Goal: Task Accomplishment & Management: Manage account settings

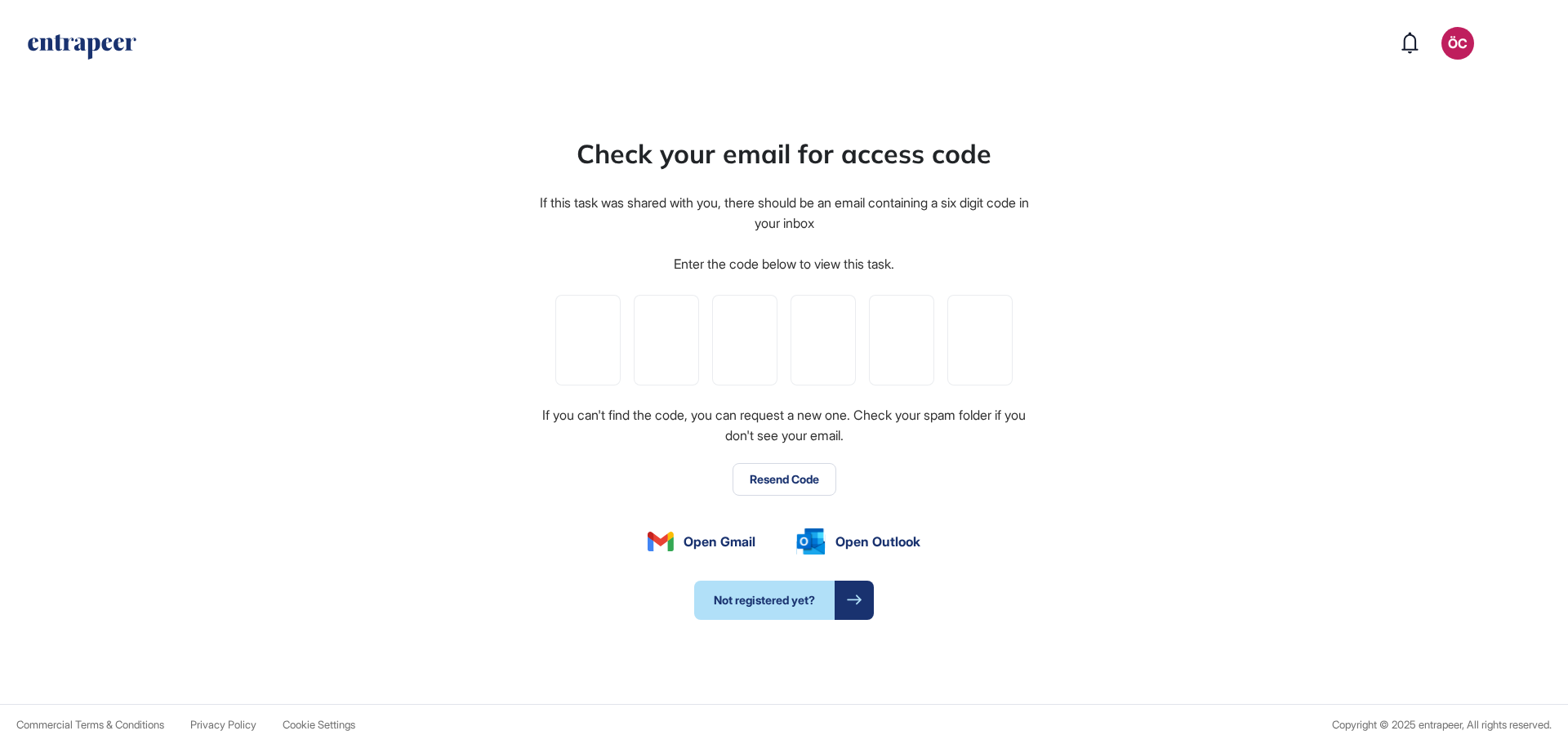
type input "*"
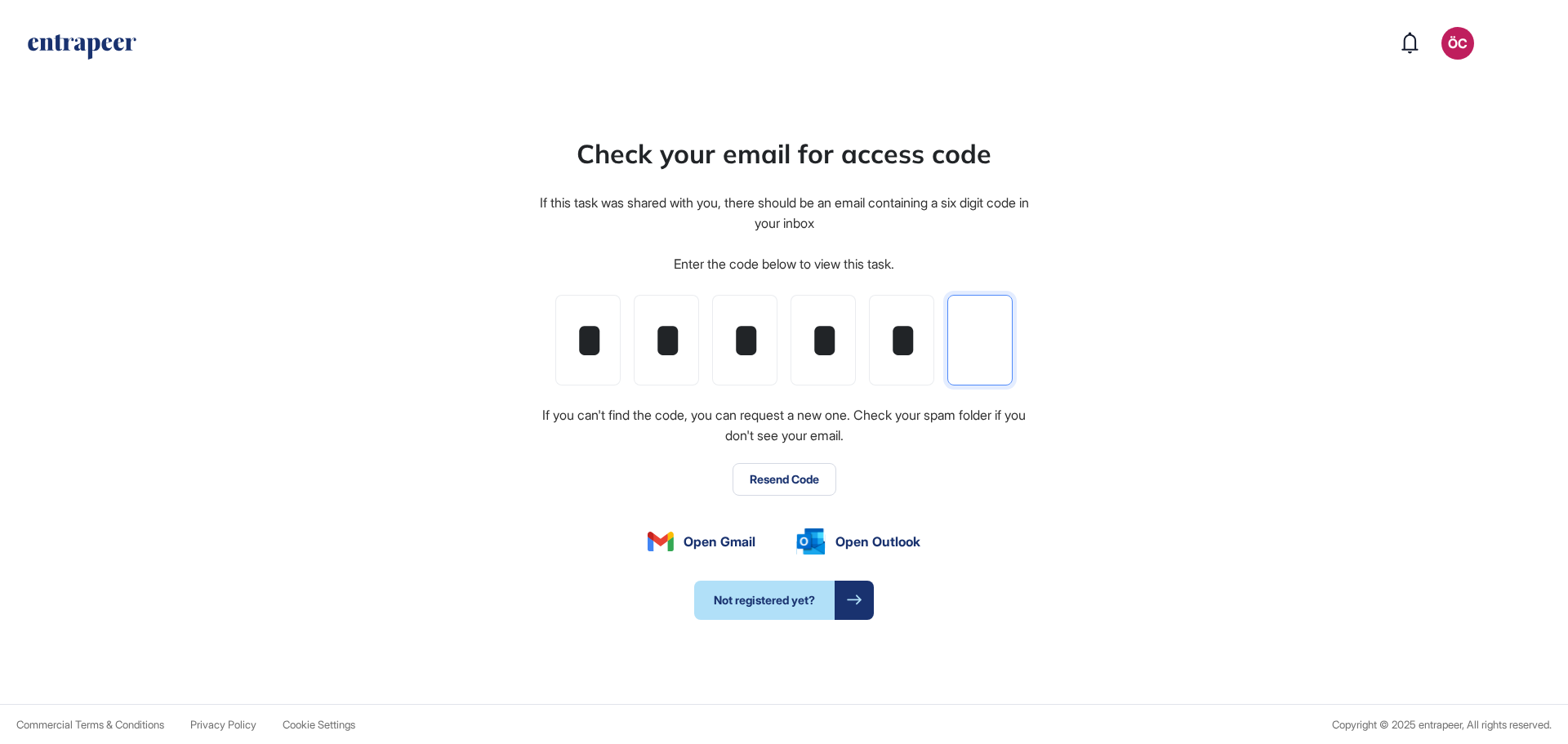
type input "*"
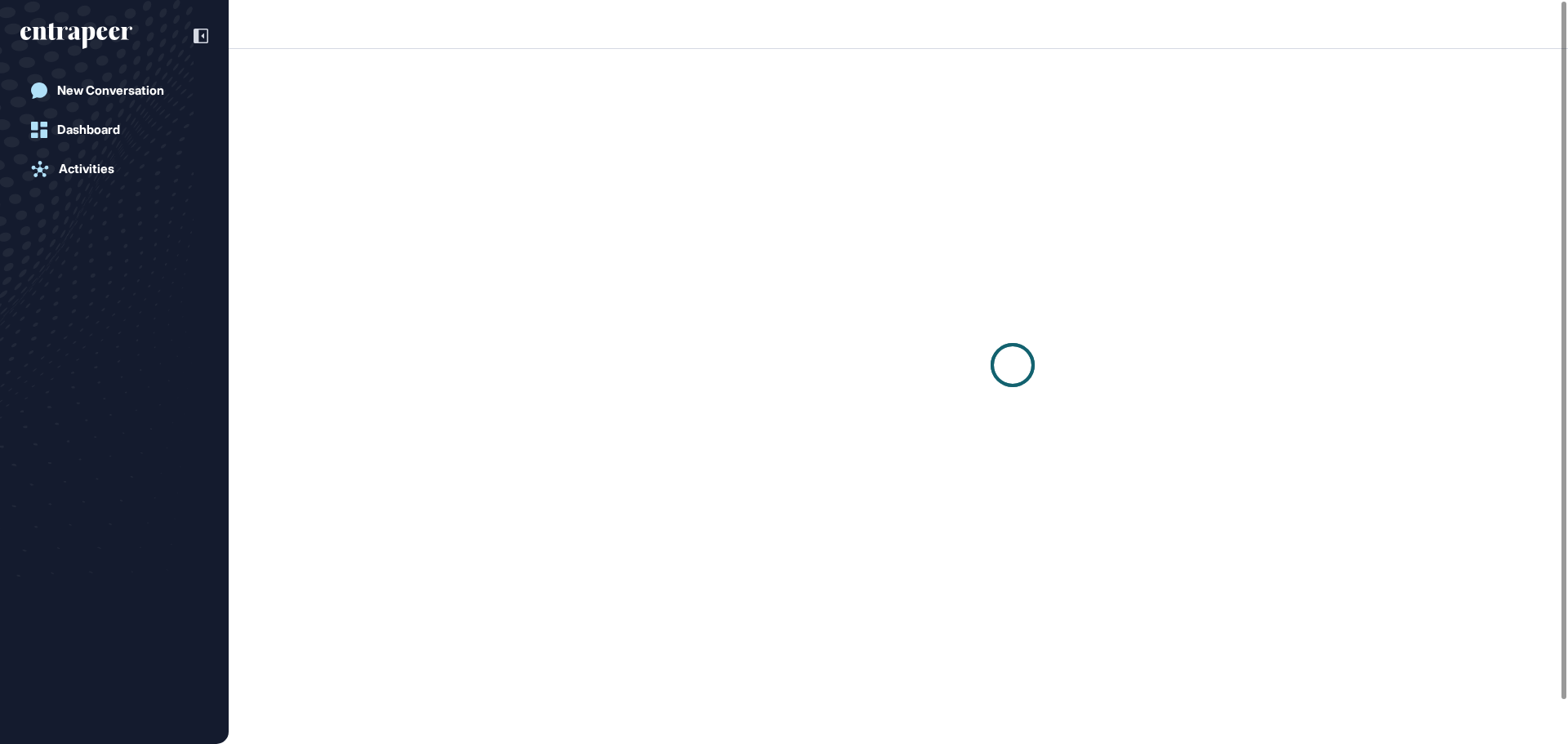
scroll to position [1, 1]
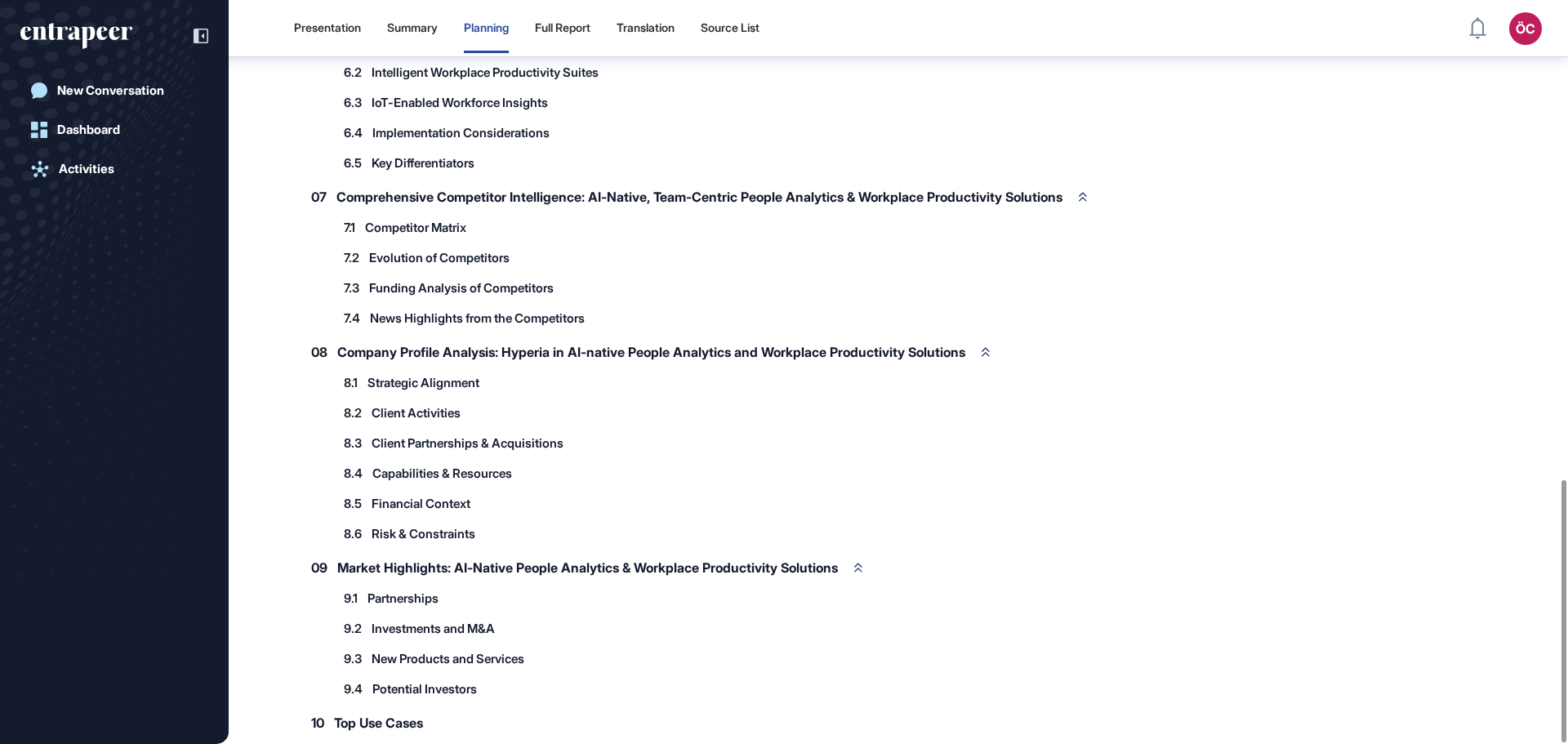
scroll to position [1356, 0]
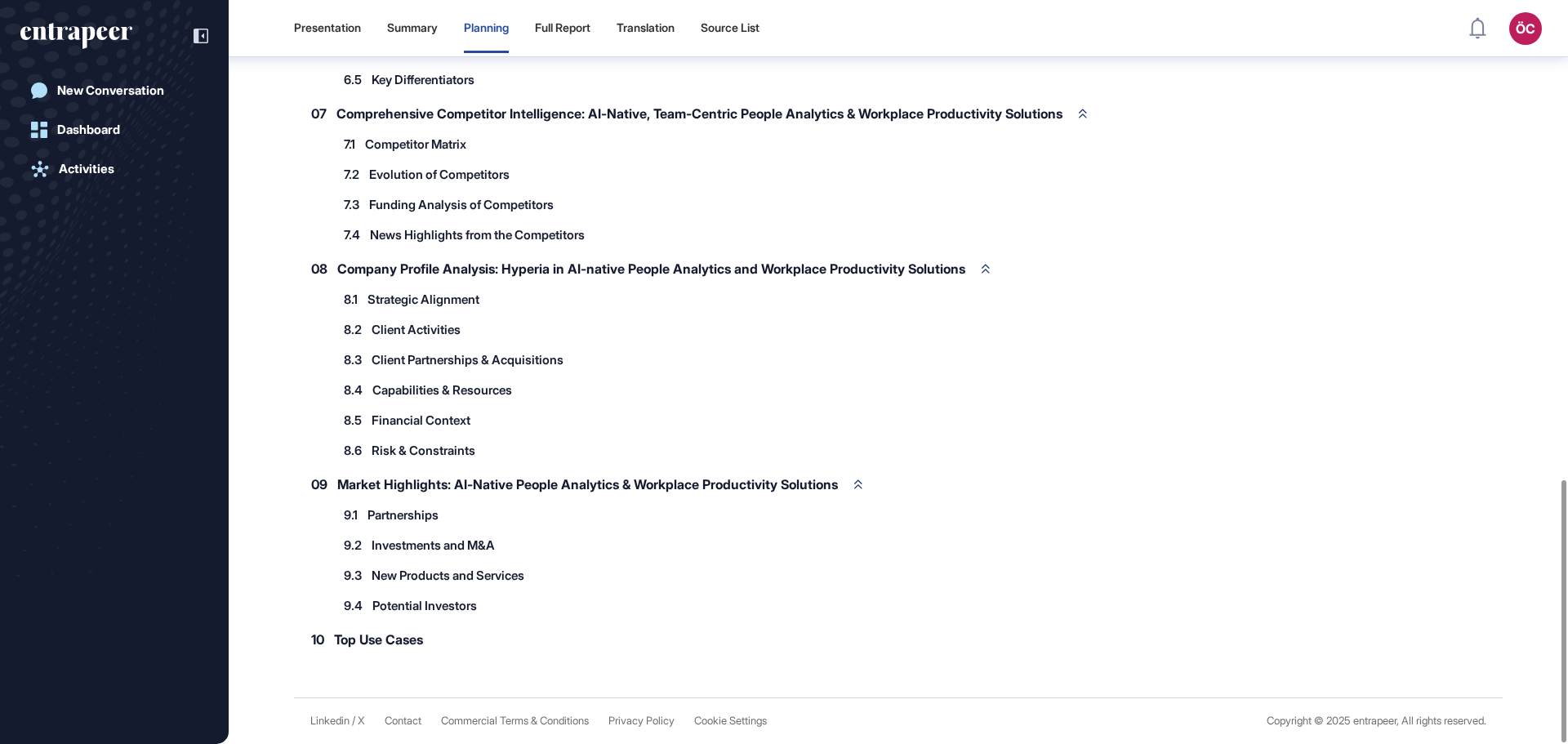
click at [404, 641] on span "Top Use Cases" at bounding box center [378, 640] width 89 height 13
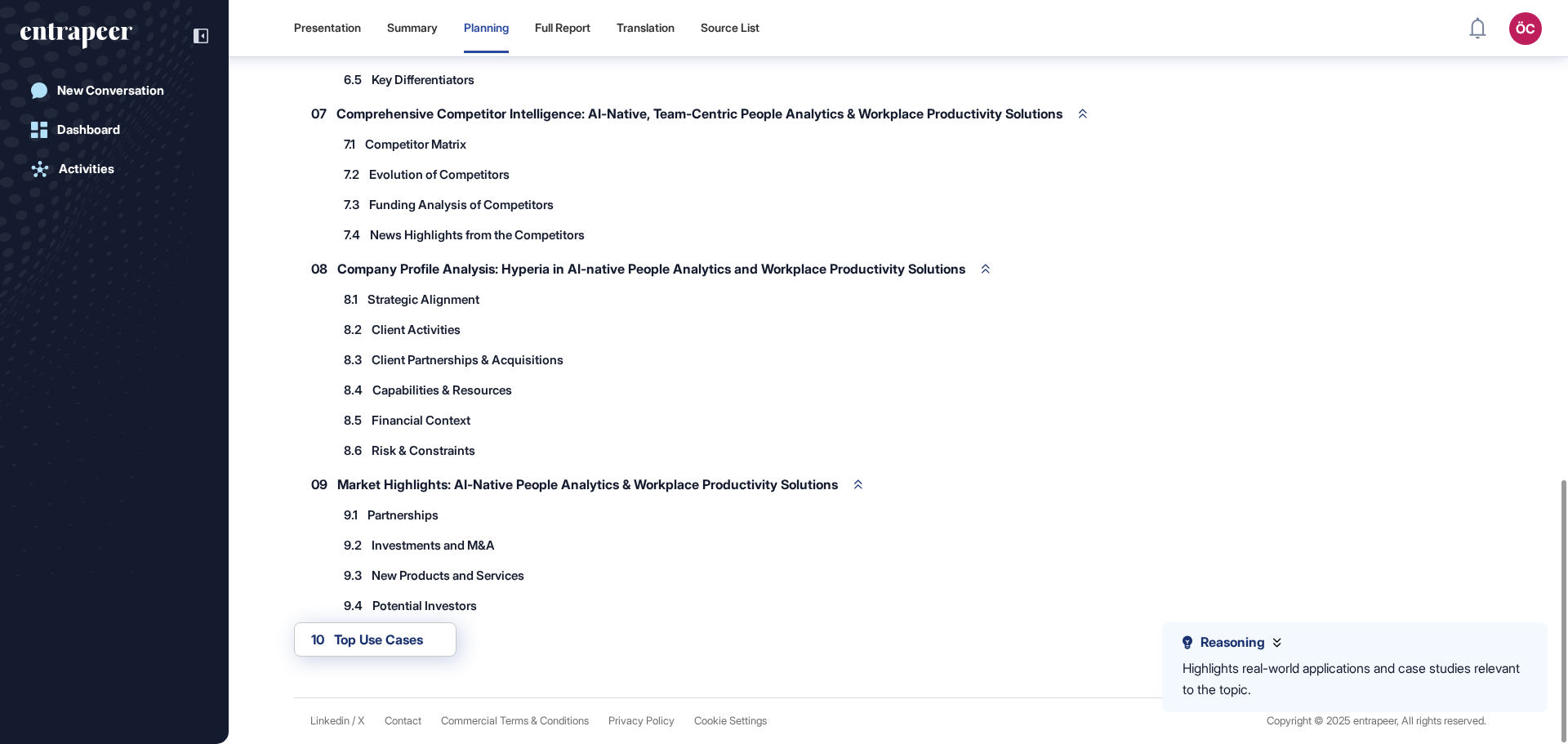
click at [345, 646] on span "Top Use Cases" at bounding box center [378, 640] width 89 height 13
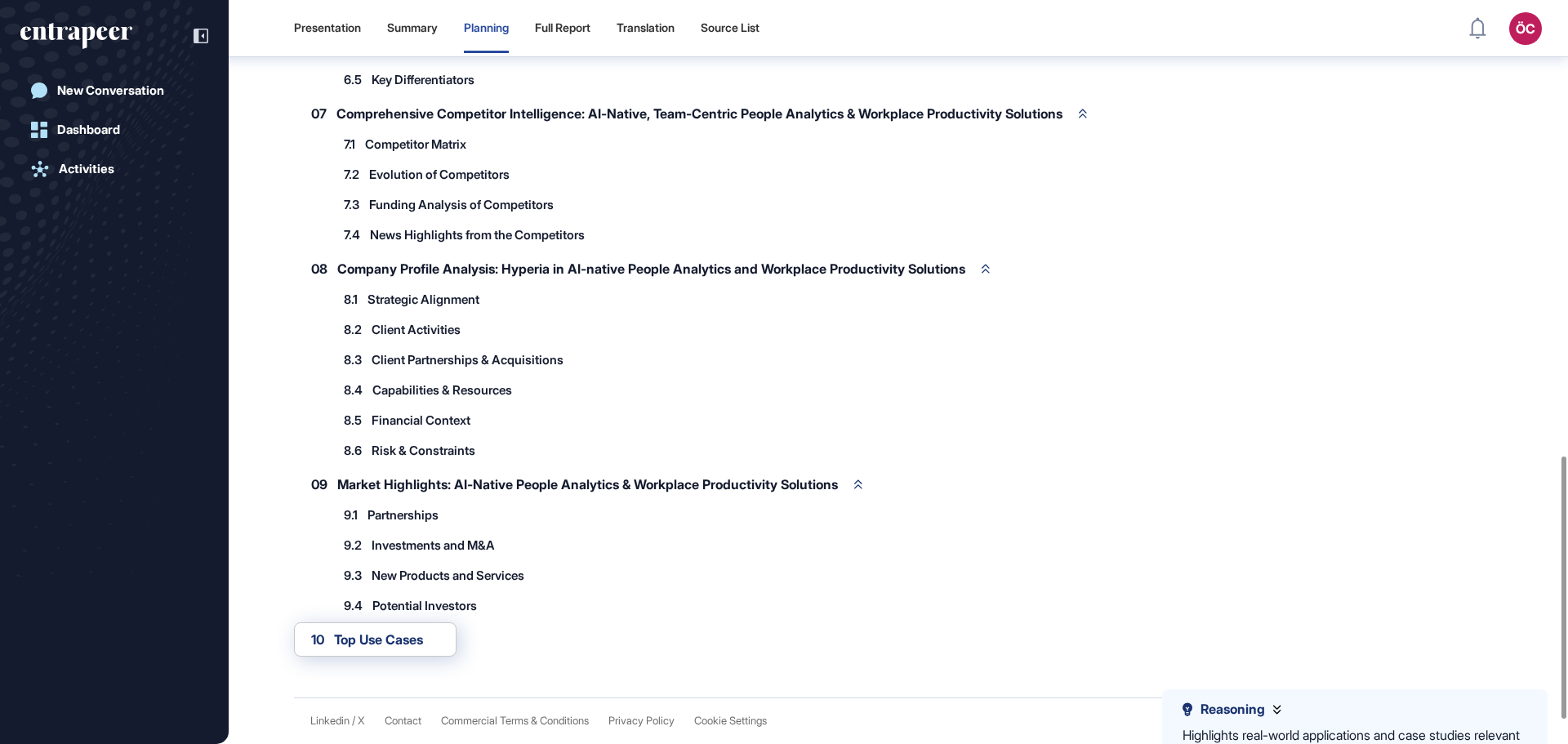
scroll to position [867, 0]
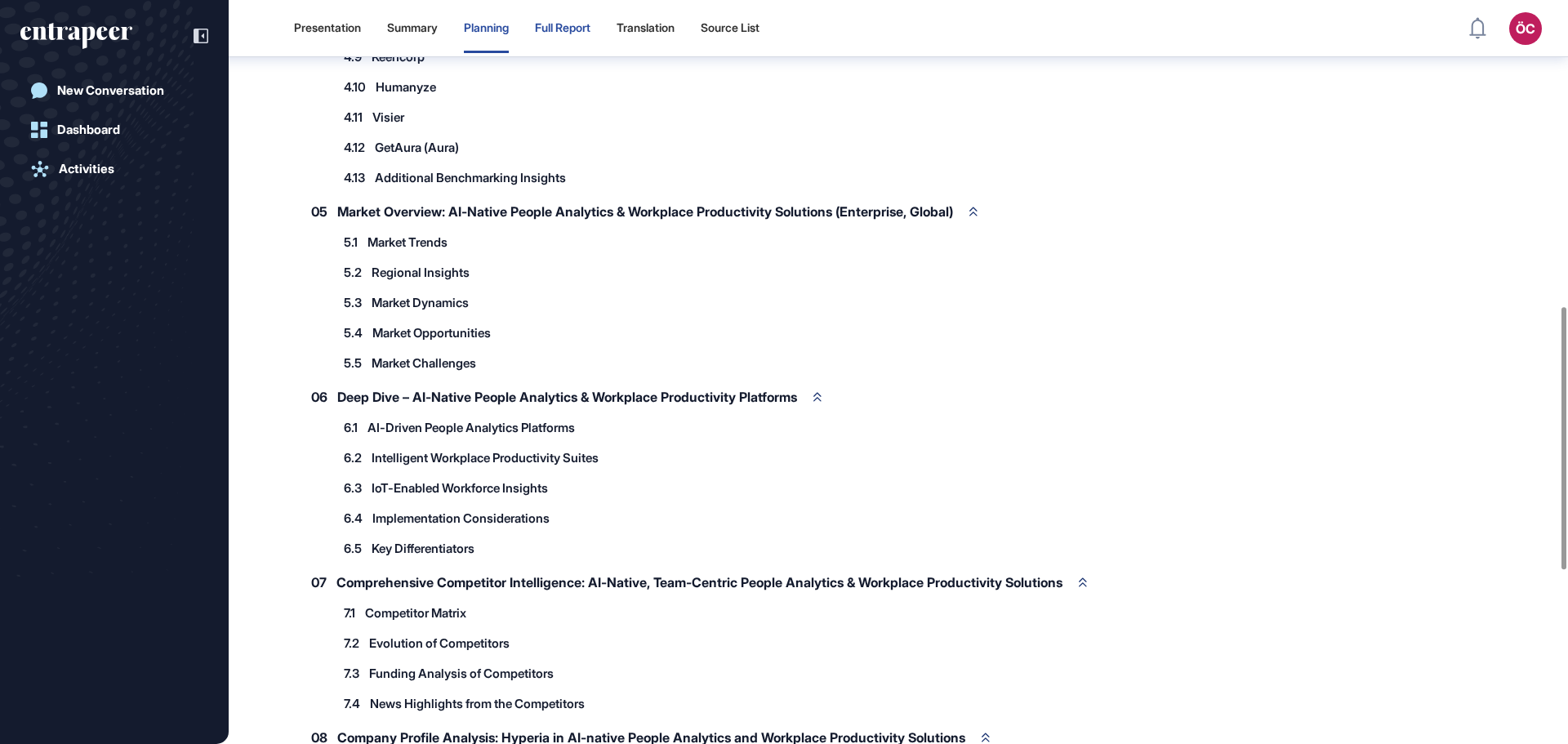
click at [585, 32] on div "Full Report" at bounding box center [563, 28] width 56 height 13
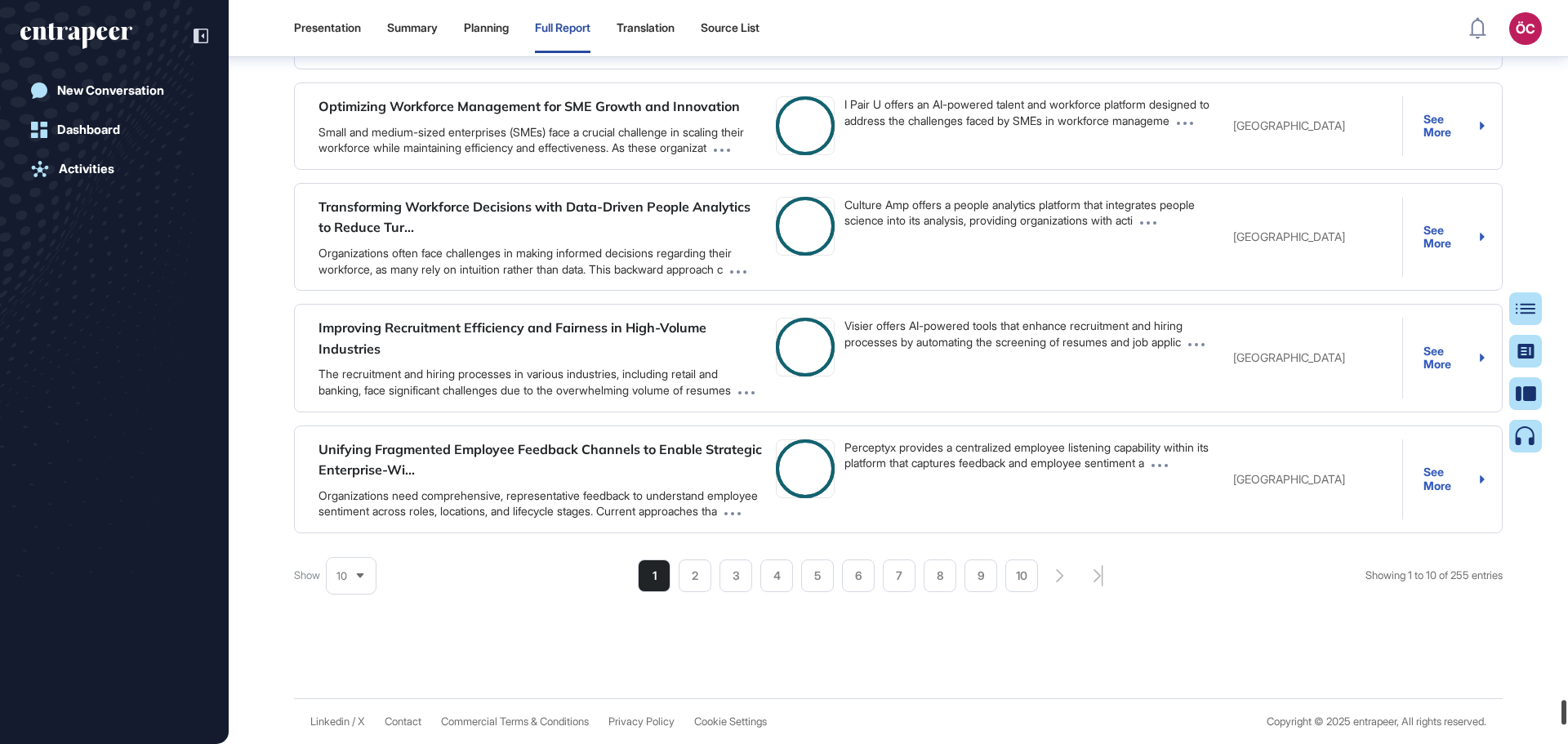
scroll to position [93593, 0]
drag, startPoint x: 1564, startPoint y: 230, endPoint x: 1566, endPoint y: 776, distance: 546.0
click at [1566, 743] on html "Presentation Summary Planning Full Report Translation Source List ÖC Dashboard …" at bounding box center [784, 372] width 1568 height 744
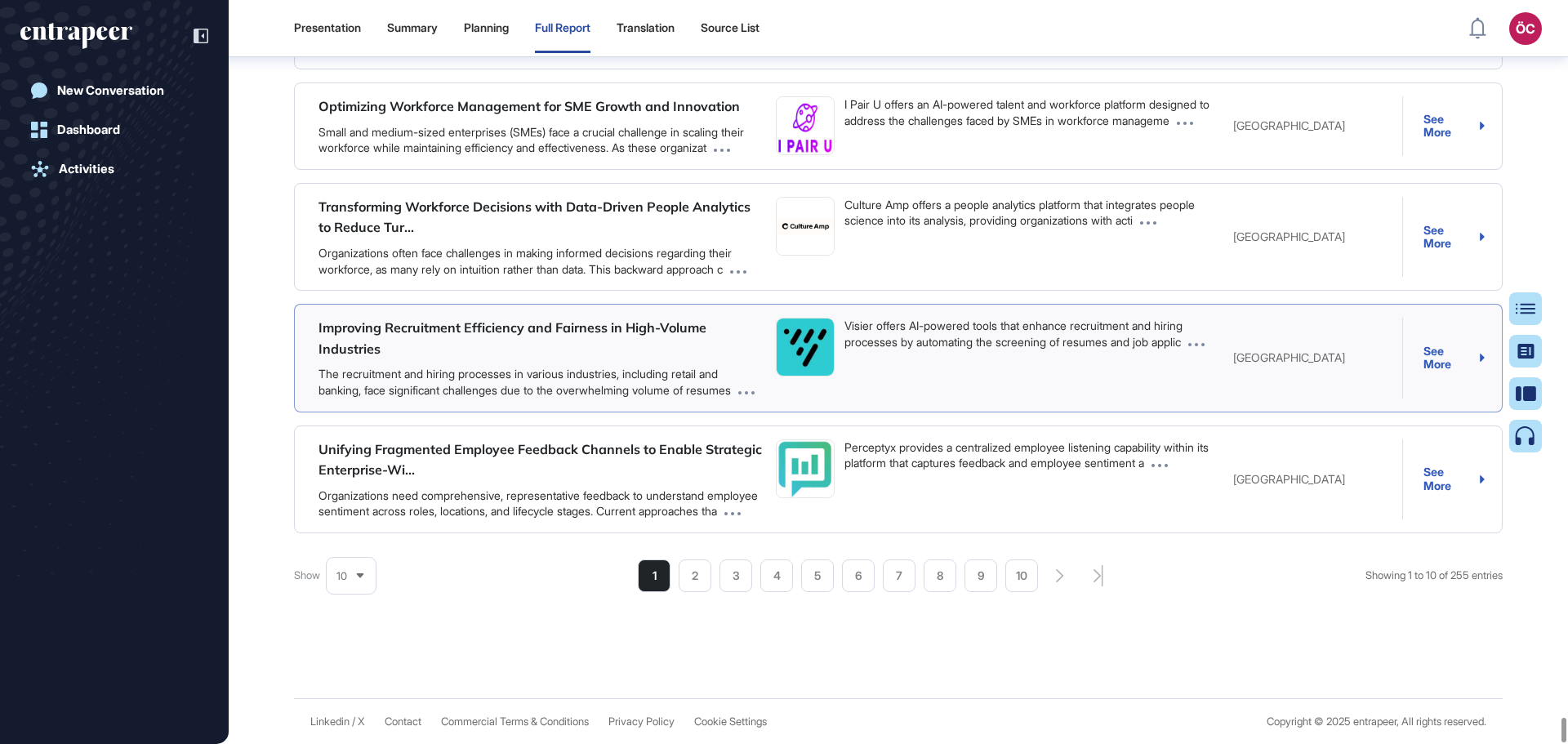
click at [1452, 345] on div "See More" at bounding box center [1454, 358] width 61 height 27
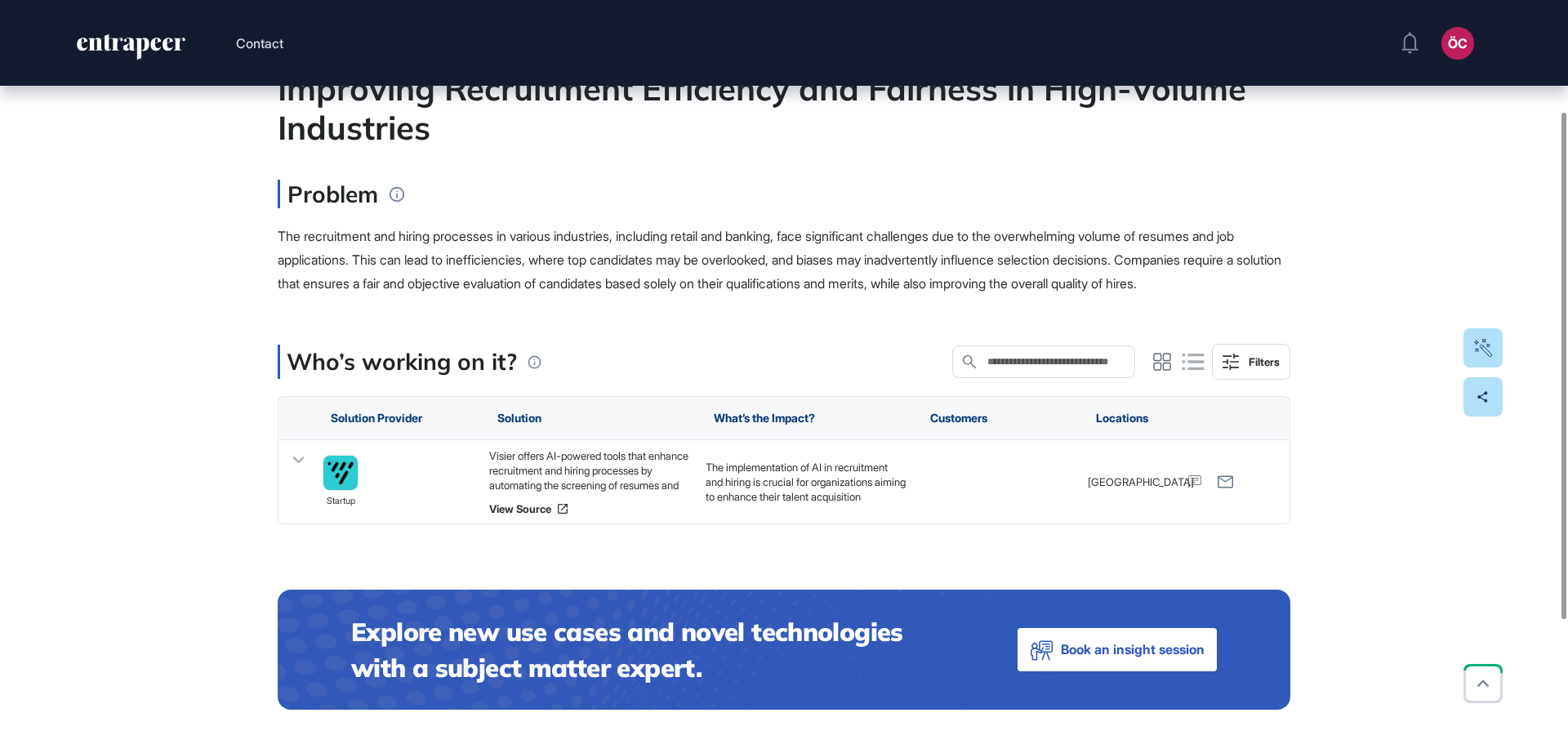
scroll to position [164, 0]
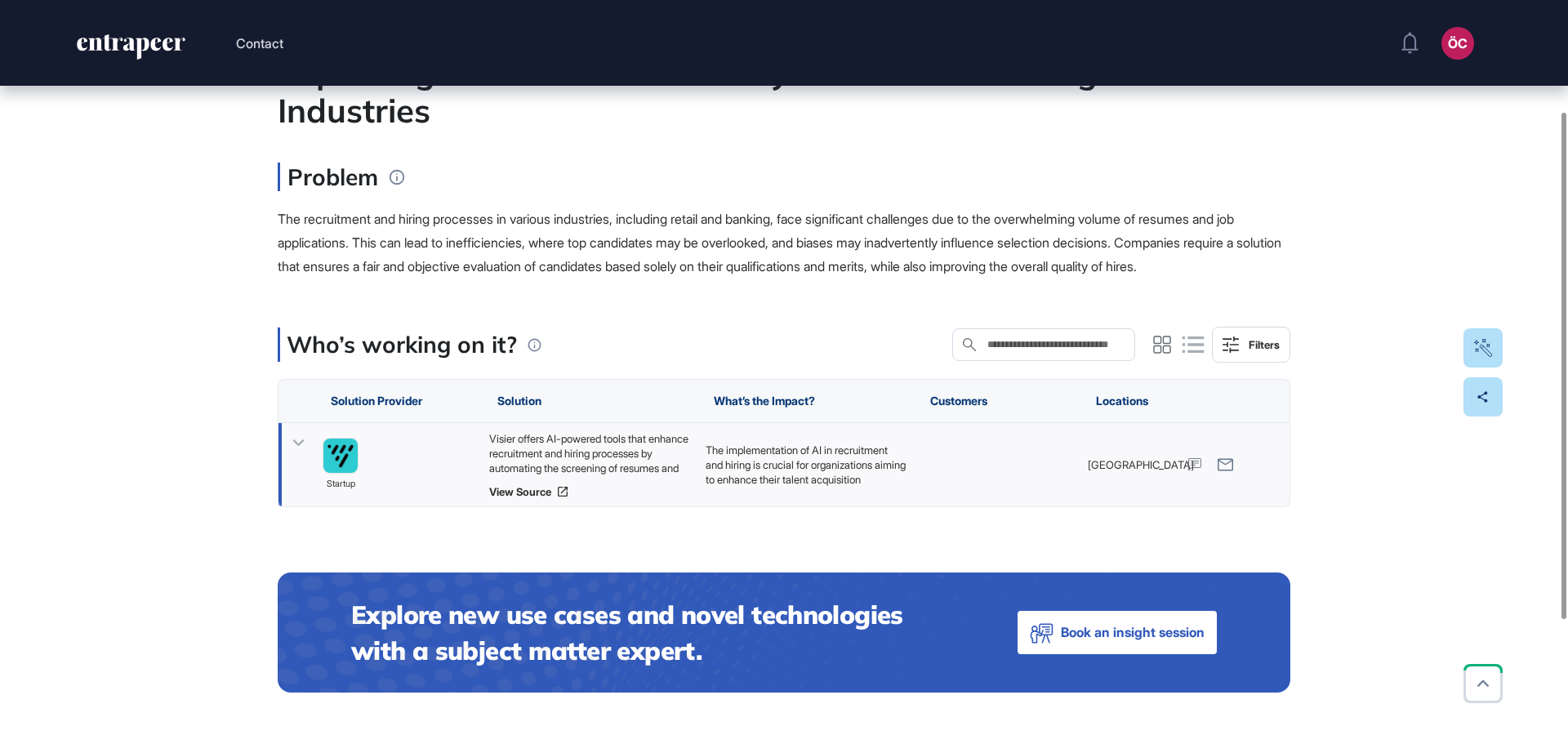
click at [625, 472] on div "Visier offers AI-powered tools that enhance recruitment and hiring processes by…" at bounding box center [589, 453] width 200 height 44
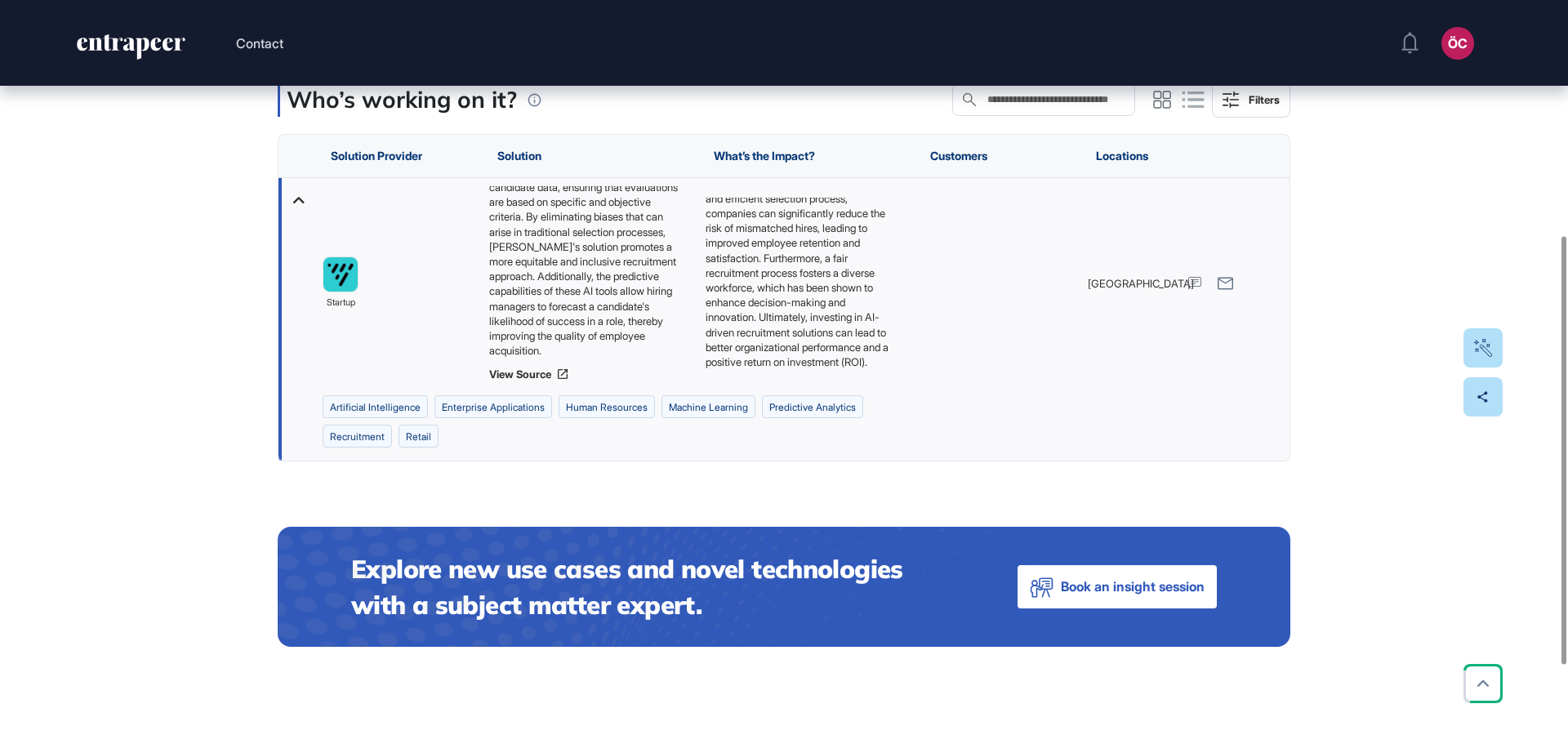
scroll to position [111, 0]
click at [1001, 327] on div at bounding box center [997, 283] width 167 height 211
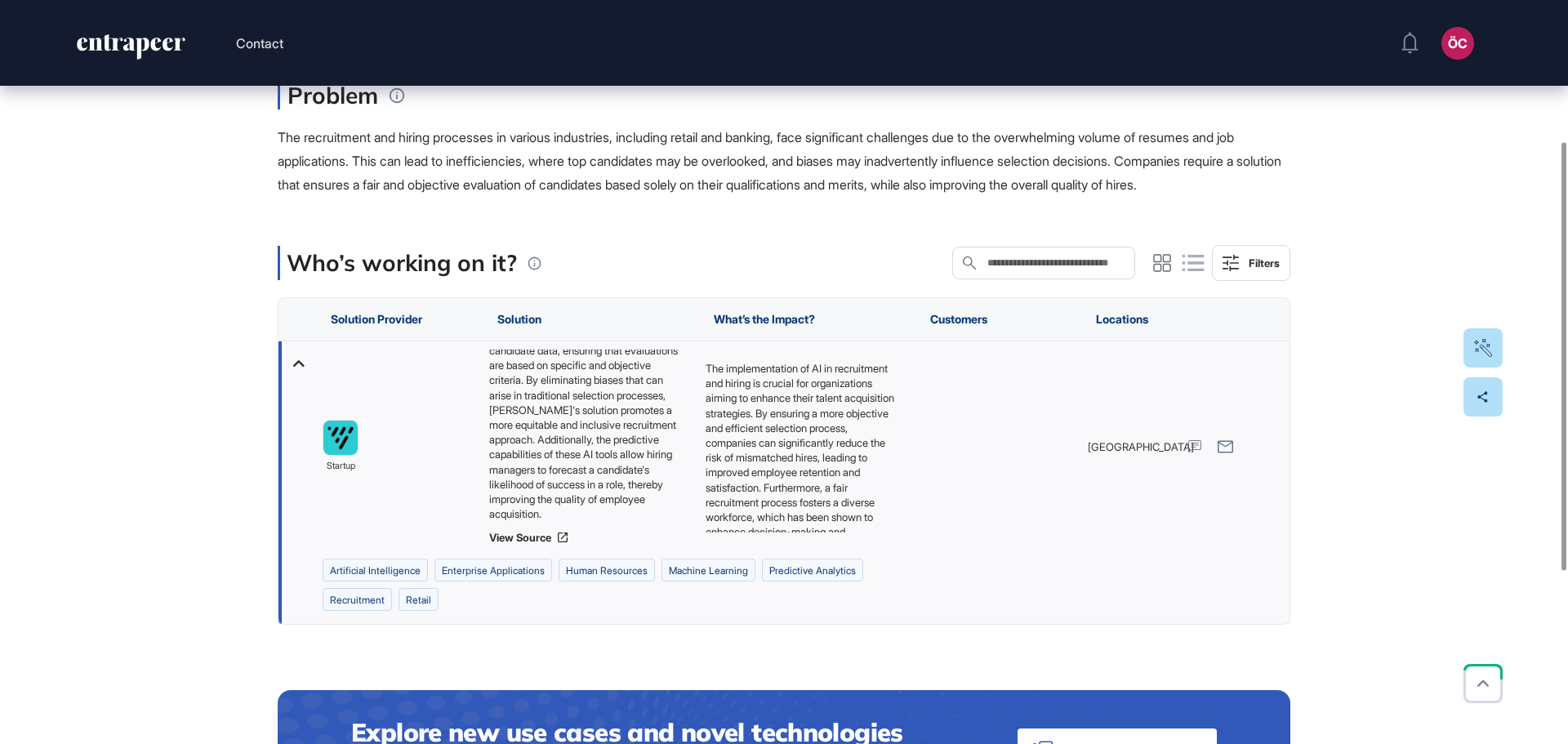
scroll to position [0, 0]
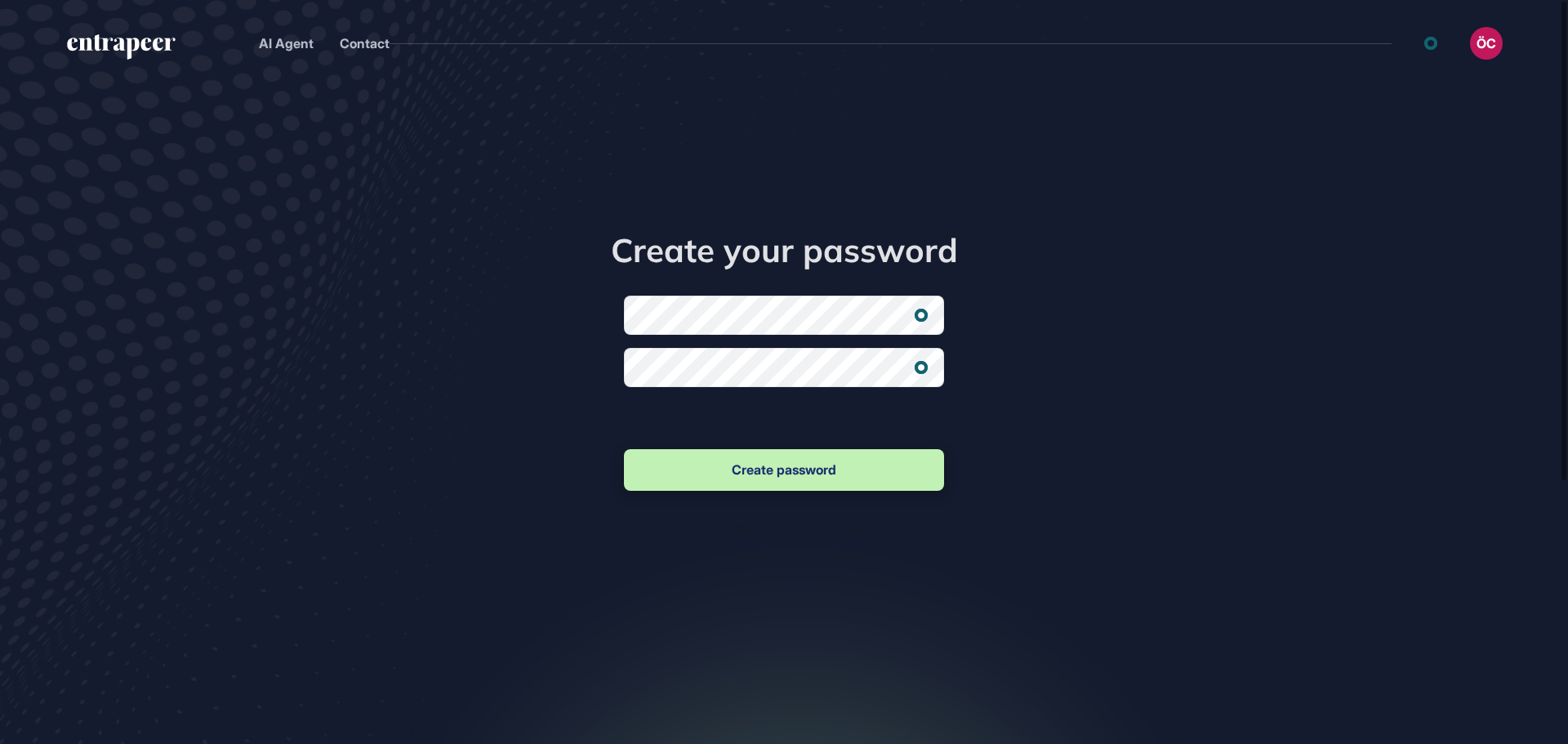
scroll to position [1, 1]
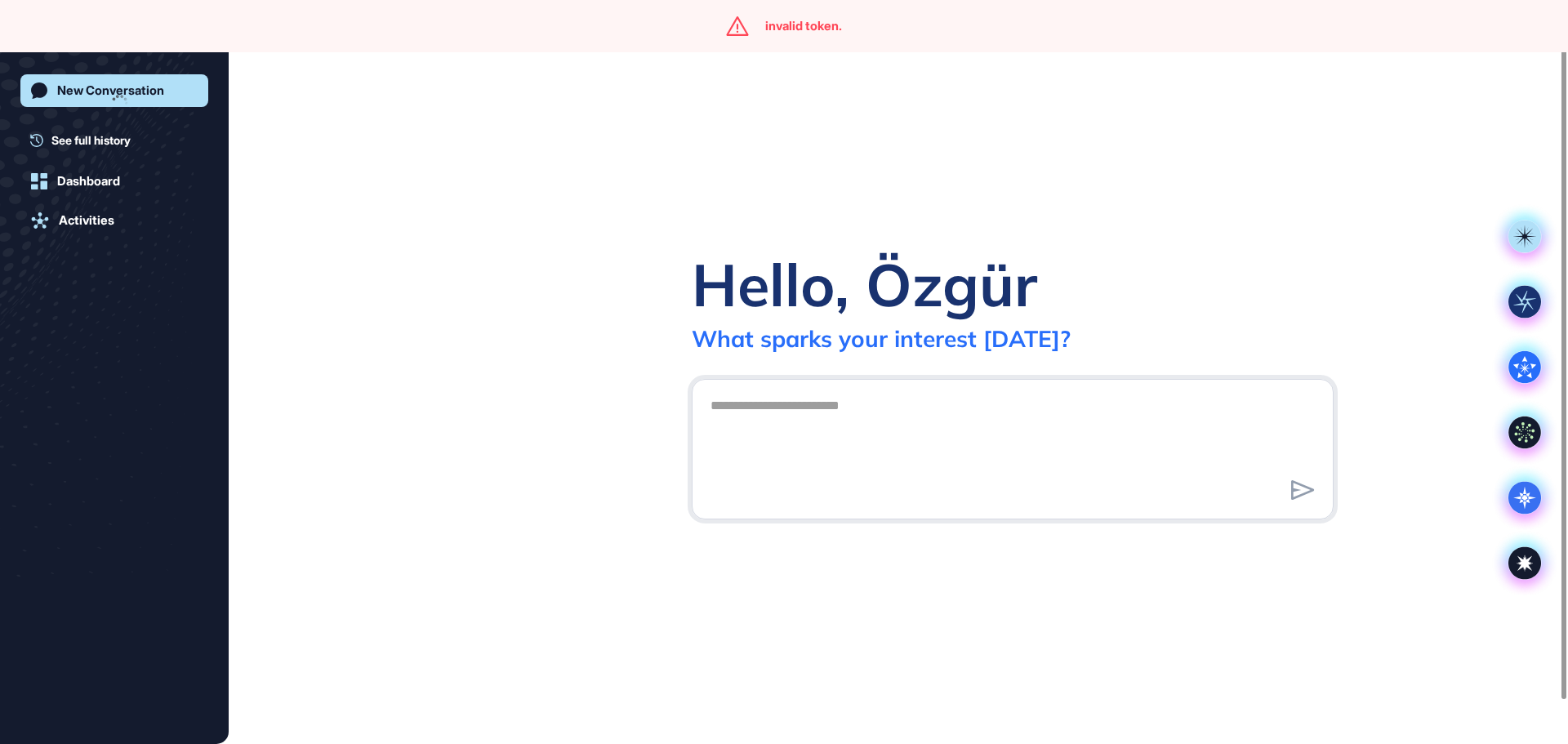
scroll to position [1, 1]
click at [762, 309] on div "Hello, Özgür" at bounding box center [864, 283] width 346 height 74
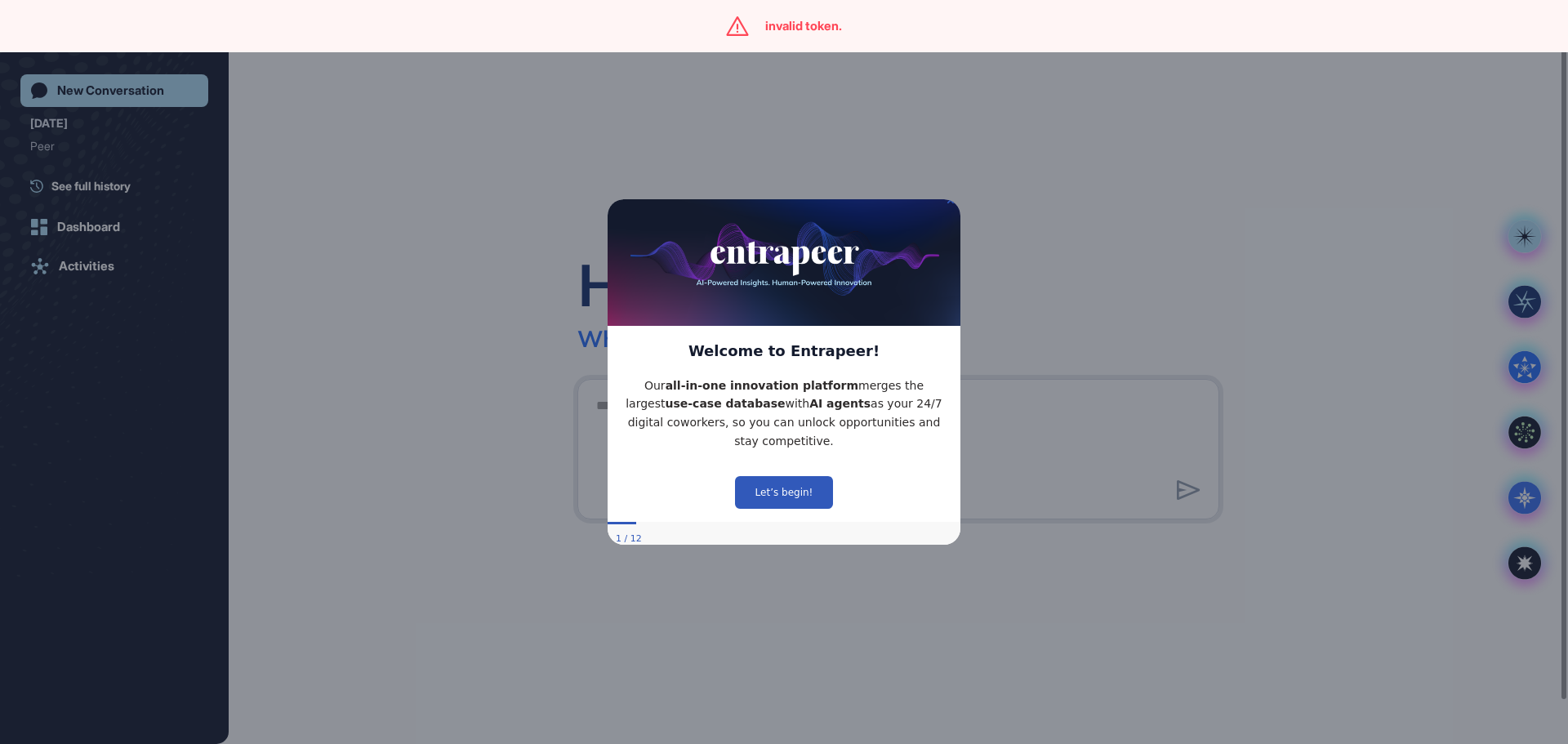
scroll to position [0, 0]
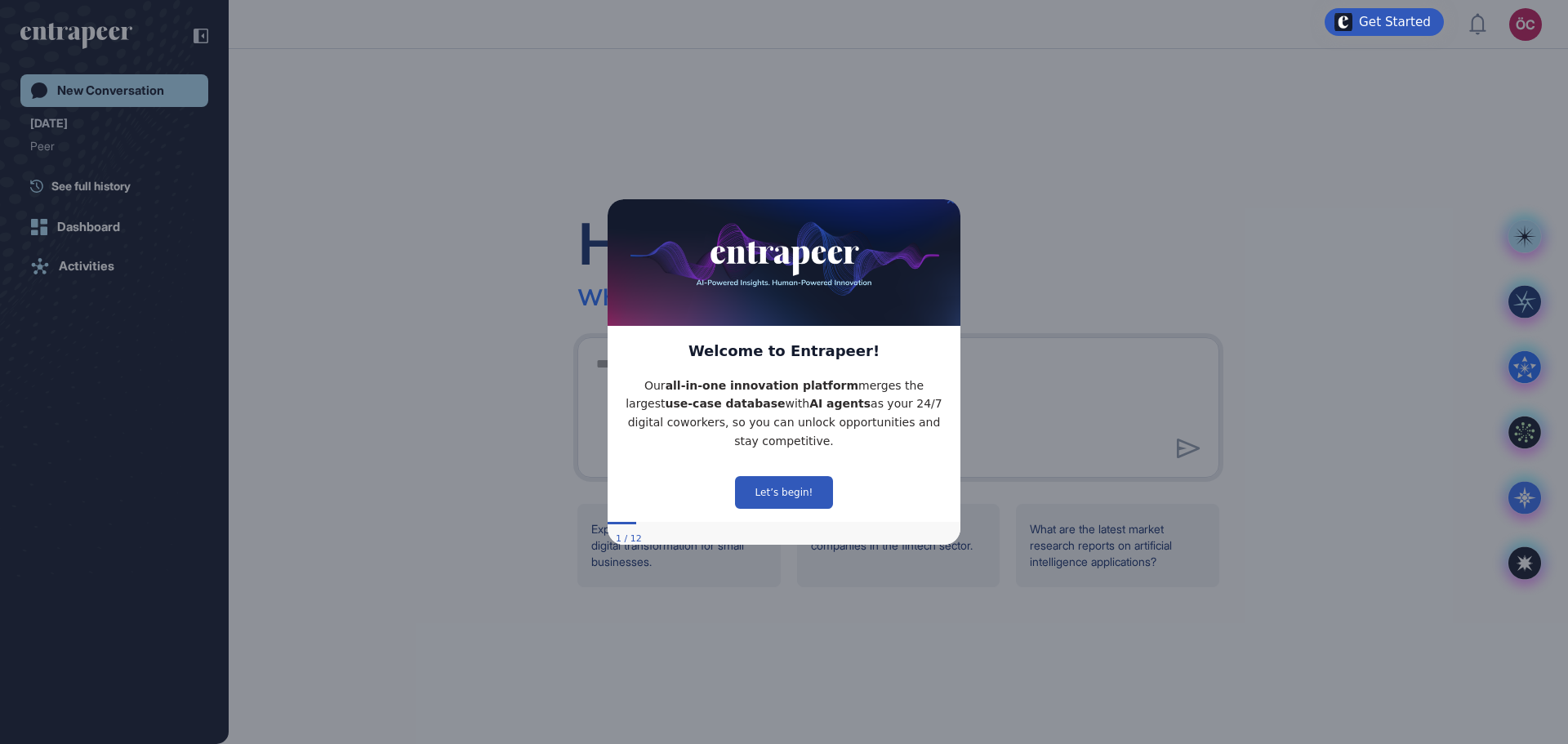
click at [950, 203] on icon "Close Preview" at bounding box center [950, 200] width 7 height 7
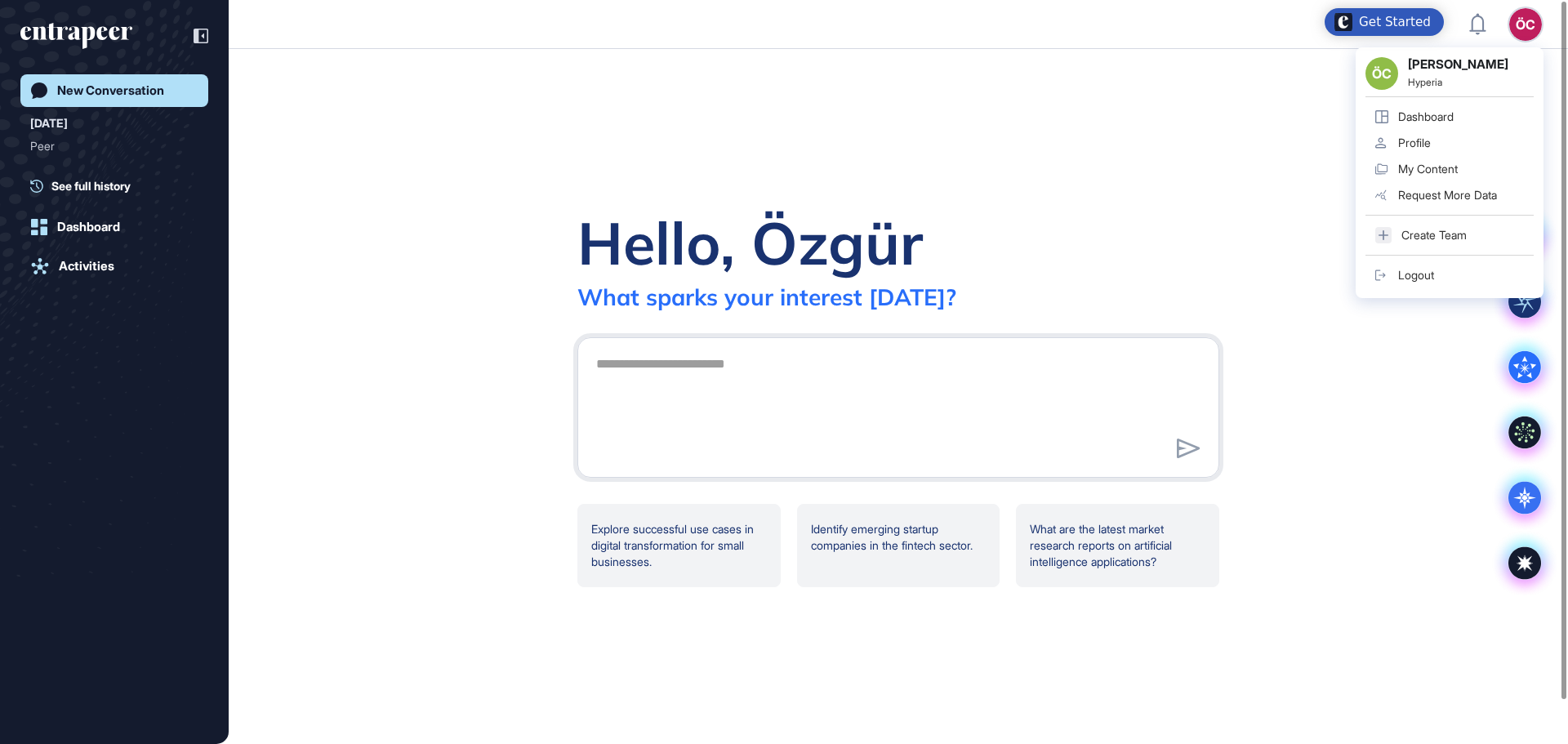
click at [1420, 145] on div "Profile" at bounding box center [1415, 143] width 33 height 13
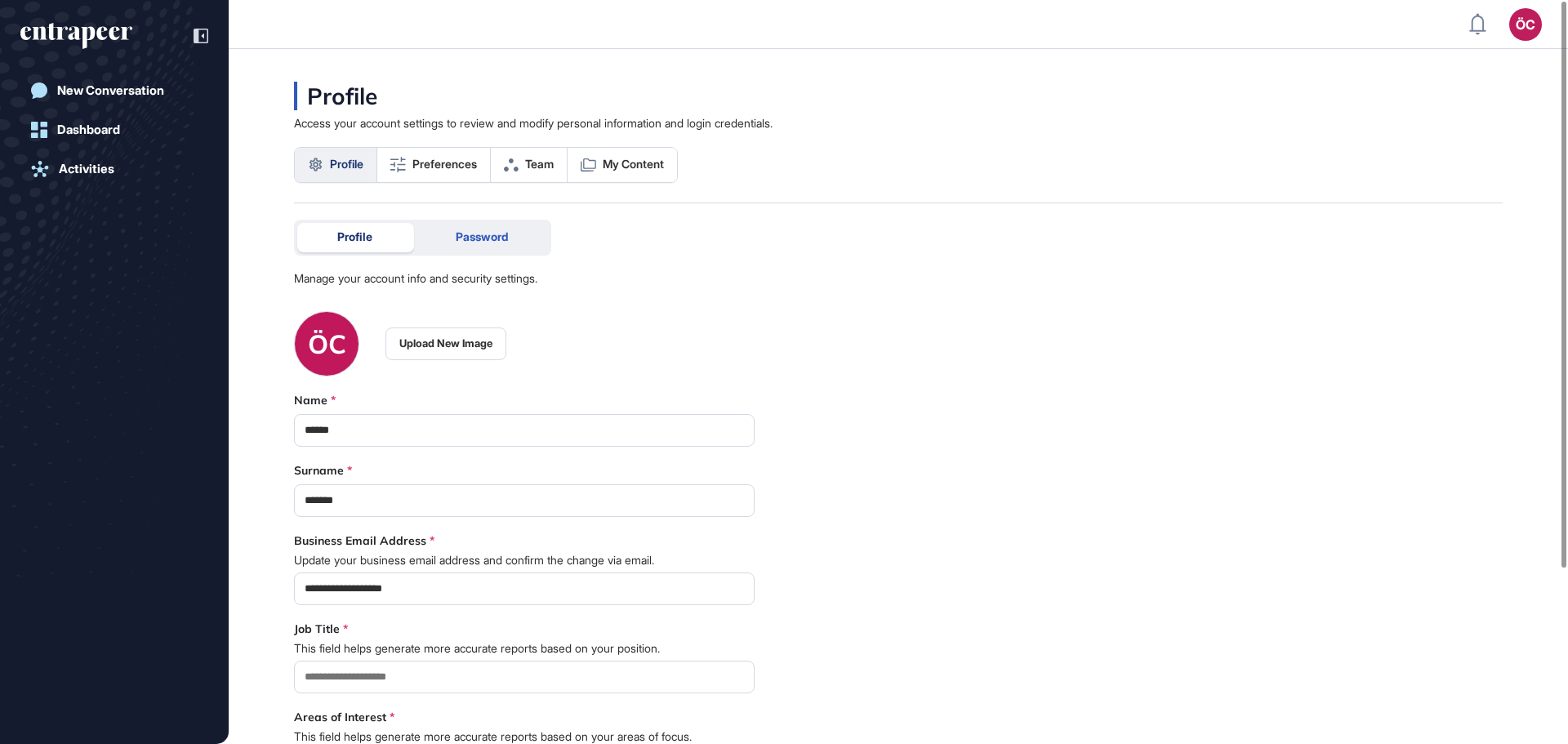
click at [489, 231] on span "Password" at bounding box center [482, 237] width 53 height 13
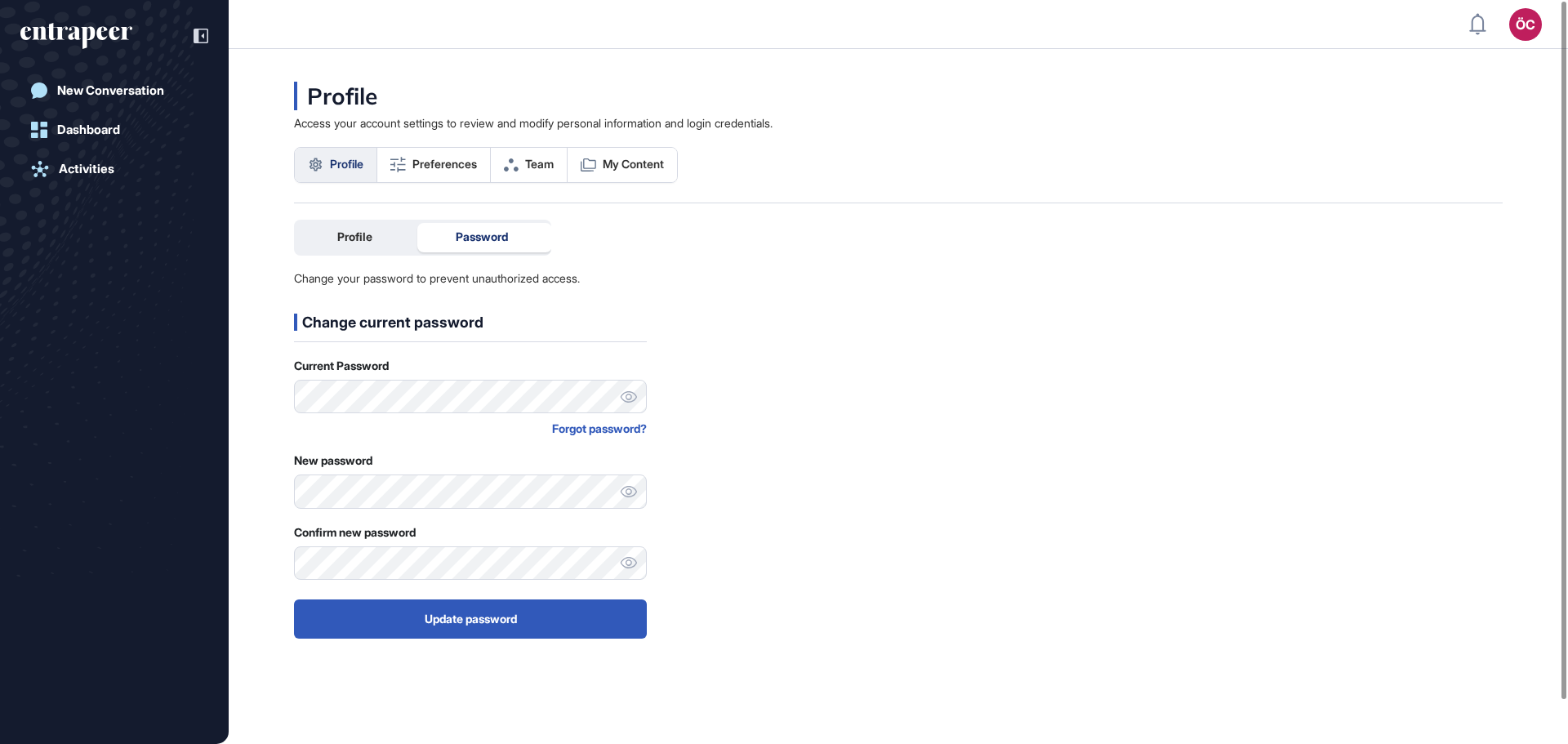
click at [603, 430] on div "Forgot password?" at bounding box center [470, 428] width 352 height 17
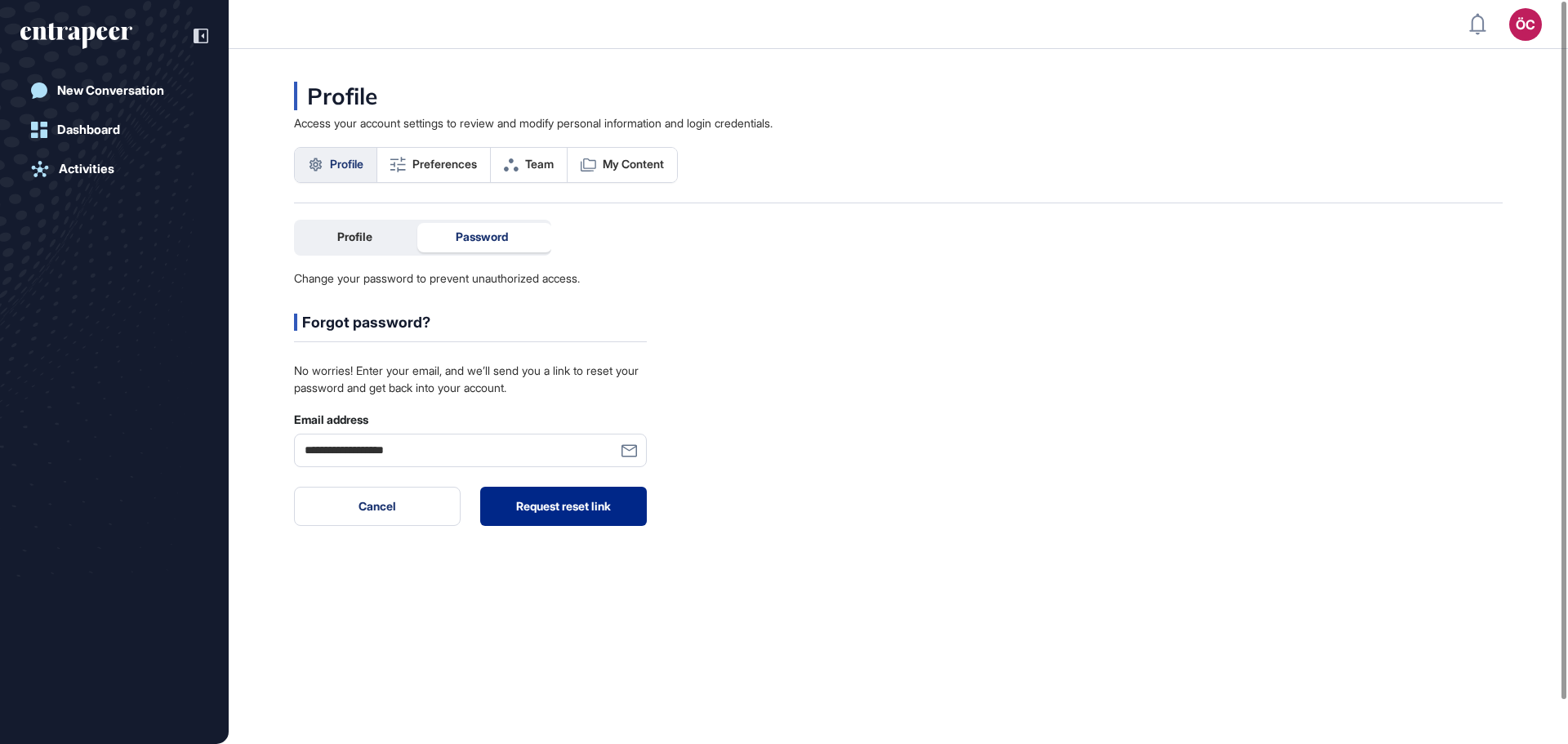
click at [565, 508] on button "Request reset link" at bounding box center [563, 506] width 167 height 39
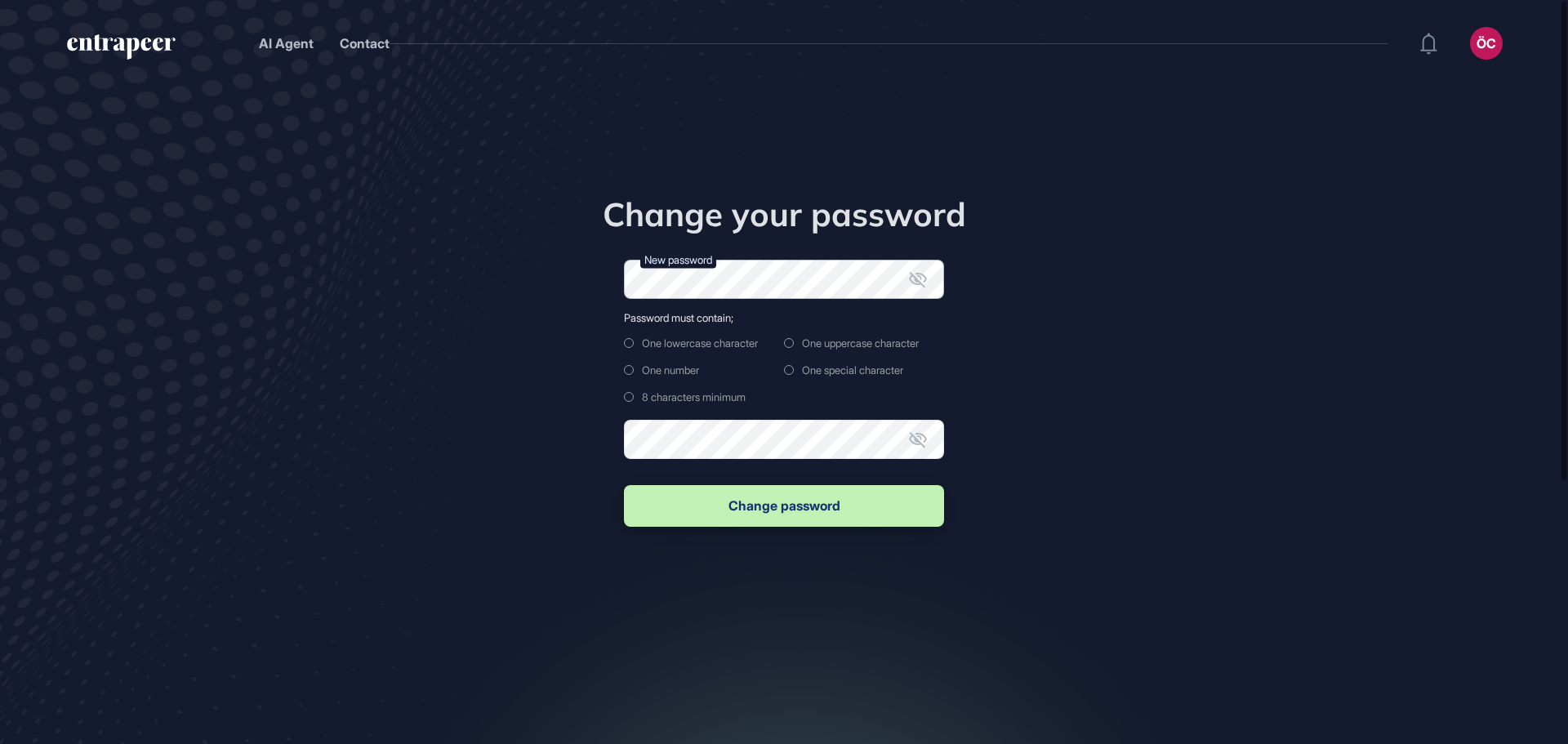
click at [720, 347] on form "New password Password must contain; One lowercase character One uppercase chara…" at bounding box center [784, 395] width 320 height 270
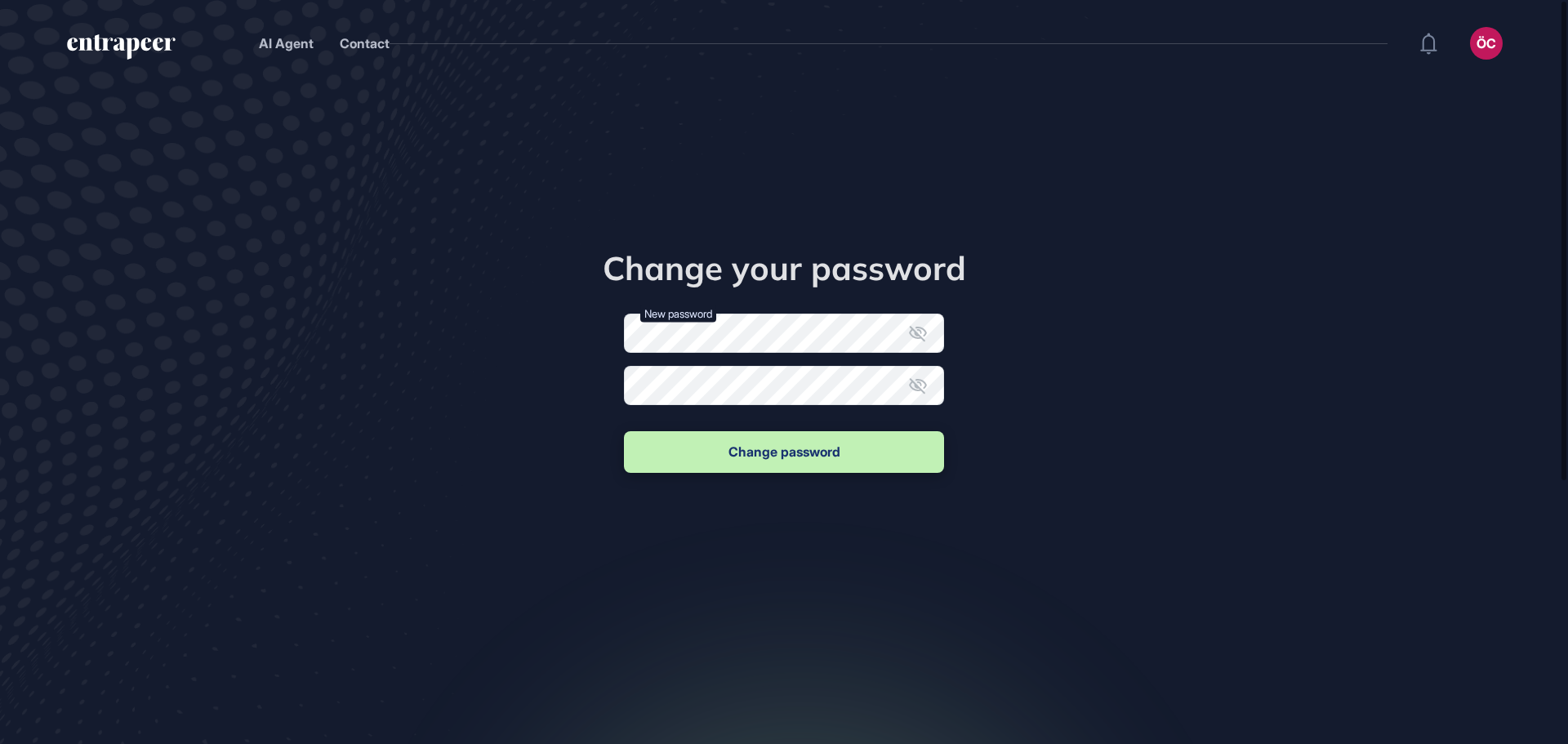
click at [921, 334] on icon at bounding box center [918, 333] width 19 height 19
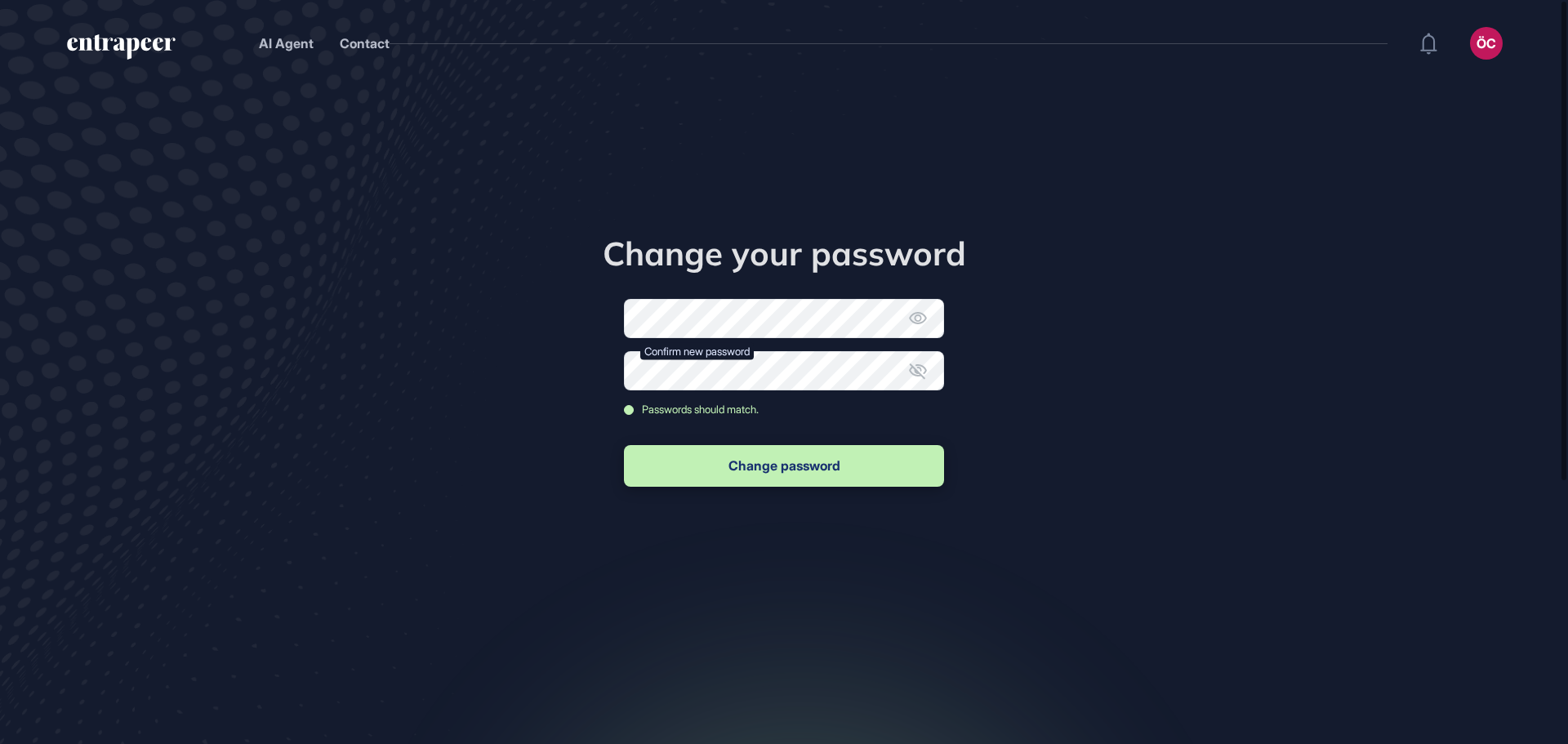
click at [920, 373] on icon at bounding box center [918, 371] width 18 height 15
click at [802, 474] on button "Change password" at bounding box center [784, 465] width 320 height 41
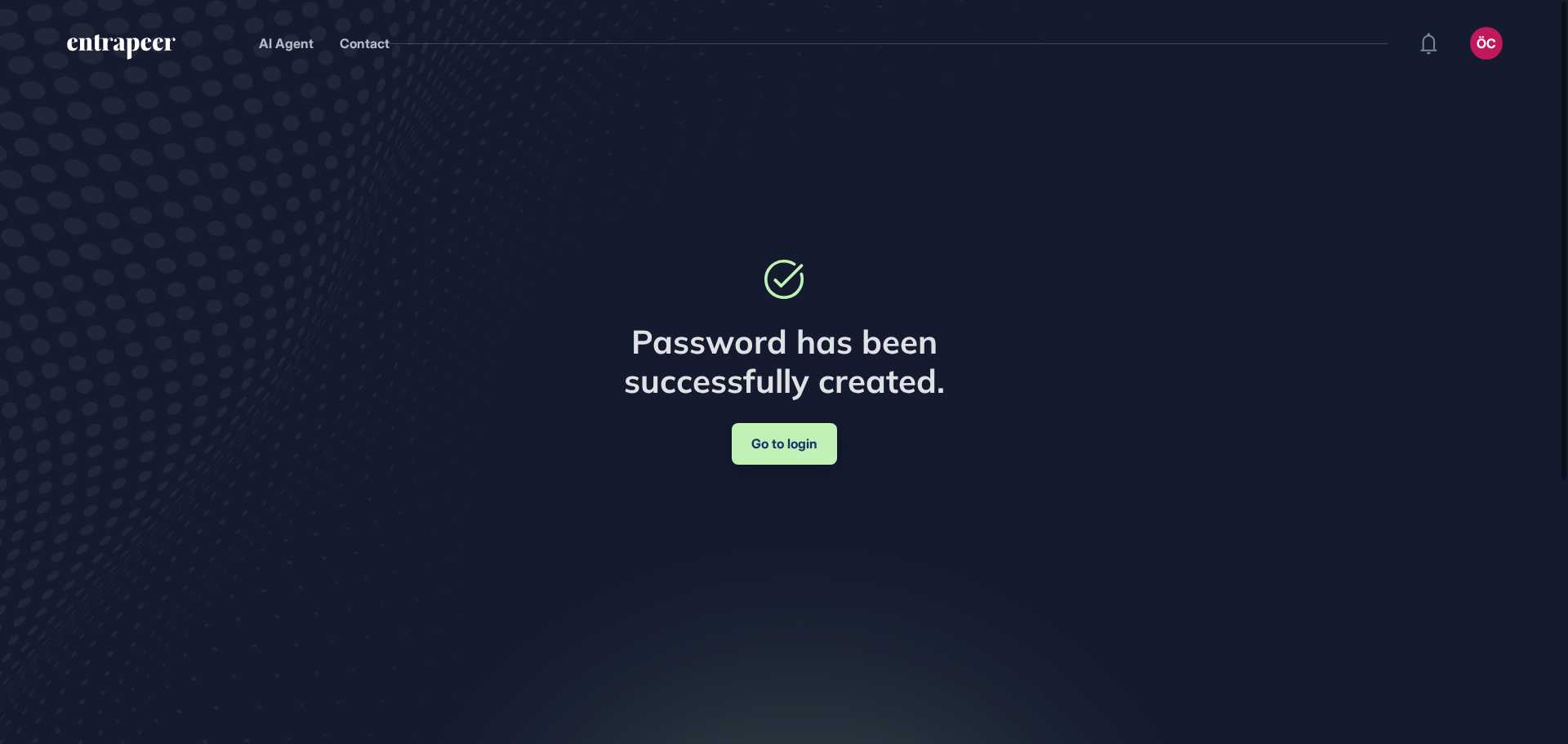
click at [803, 452] on link "Go to login" at bounding box center [784, 443] width 105 height 41
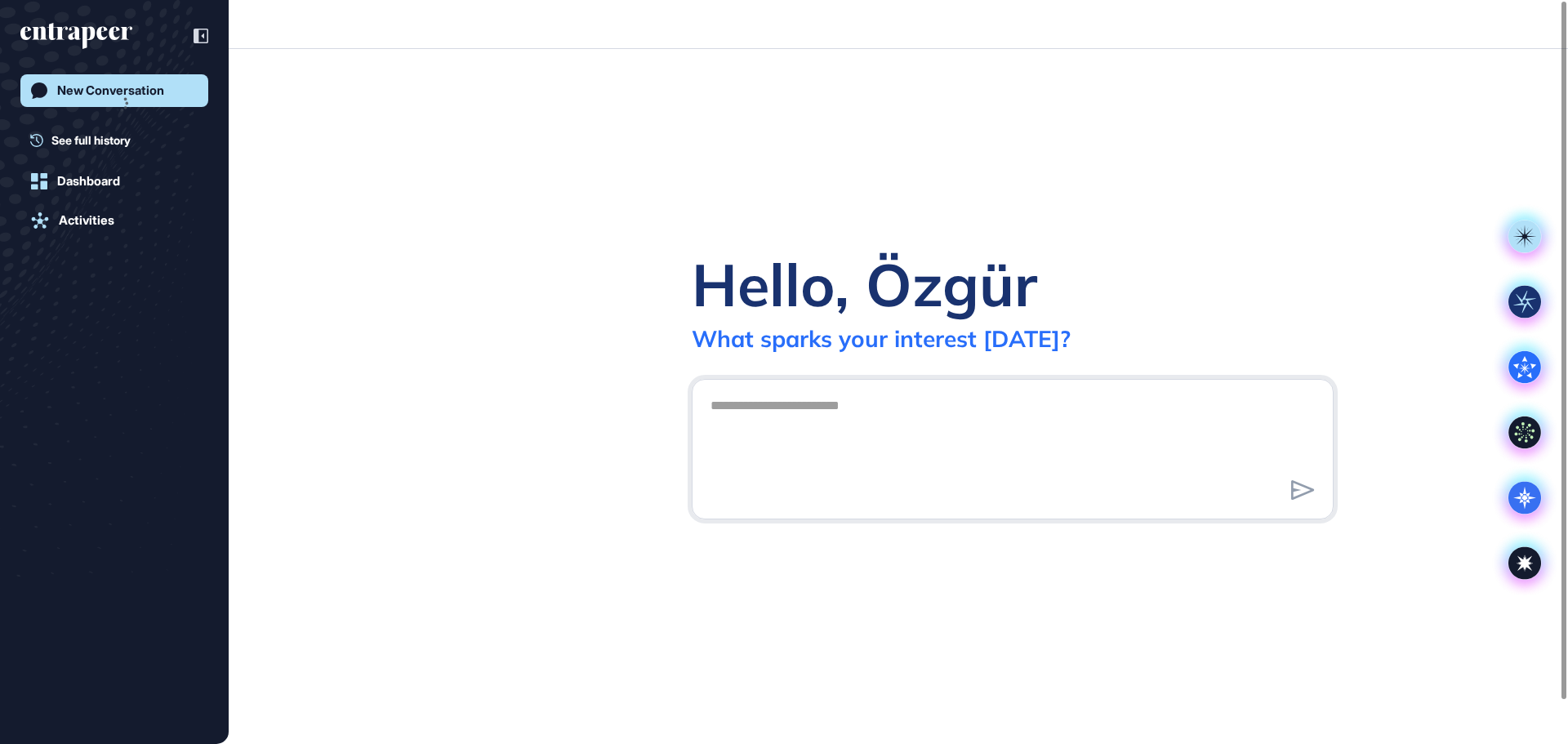
scroll to position [1, 1]
